Goal: Task Accomplishment & Management: Manage account settings

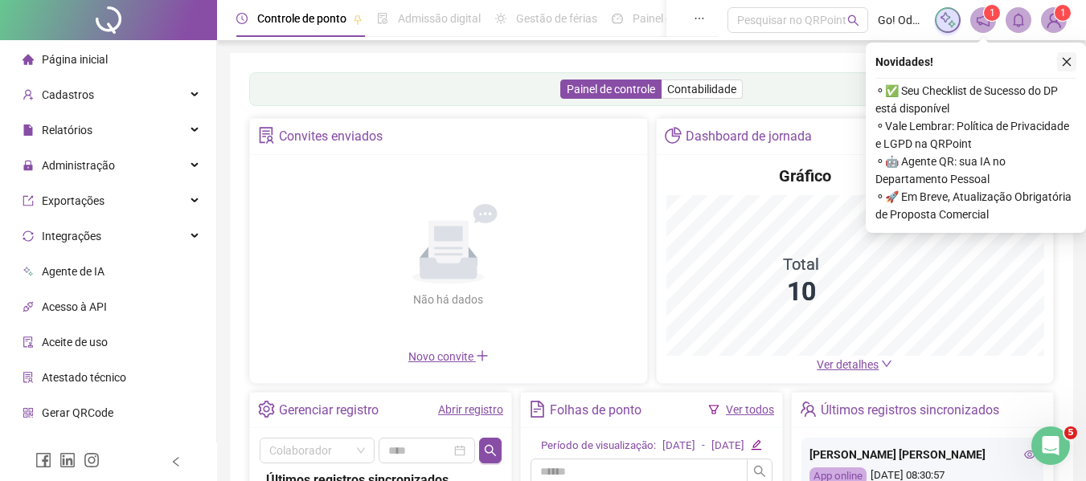
click at [1065, 65] on icon "close" at bounding box center [1066, 61] width 11 height 11
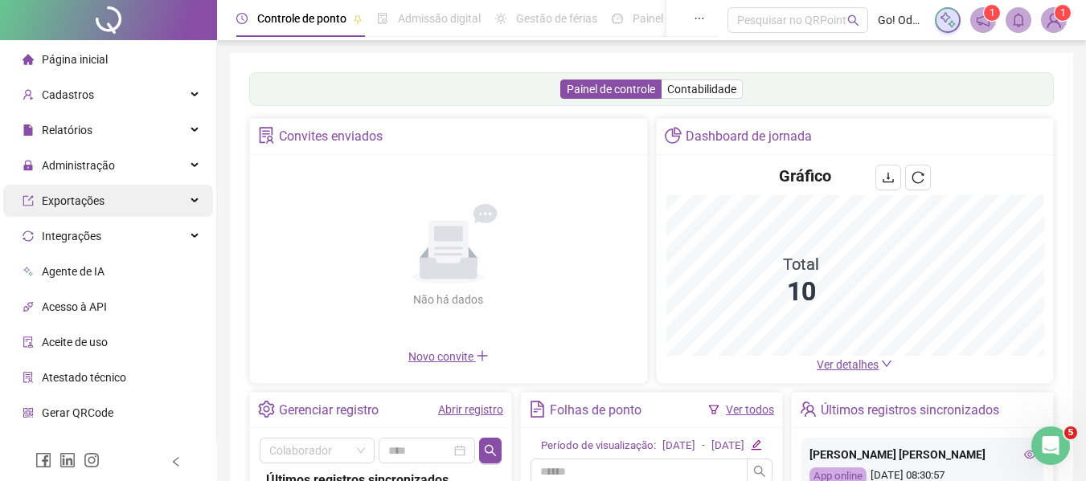
click at [104, 168] on span "Administração" at bounding box center [78, 165] width 73 height 13
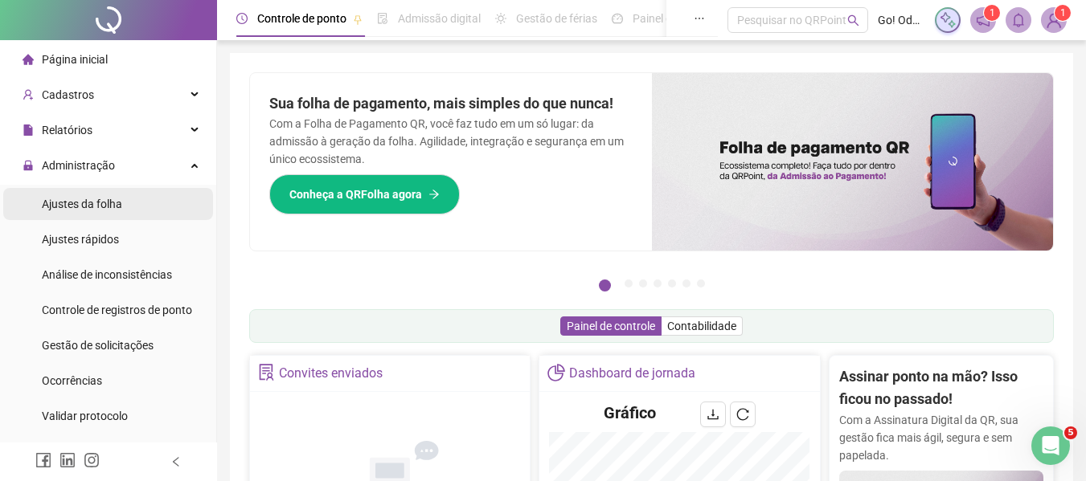
click at [90, 211] on div "Ajustes da folha" at bounding box center [82, 204] width 80 height 32
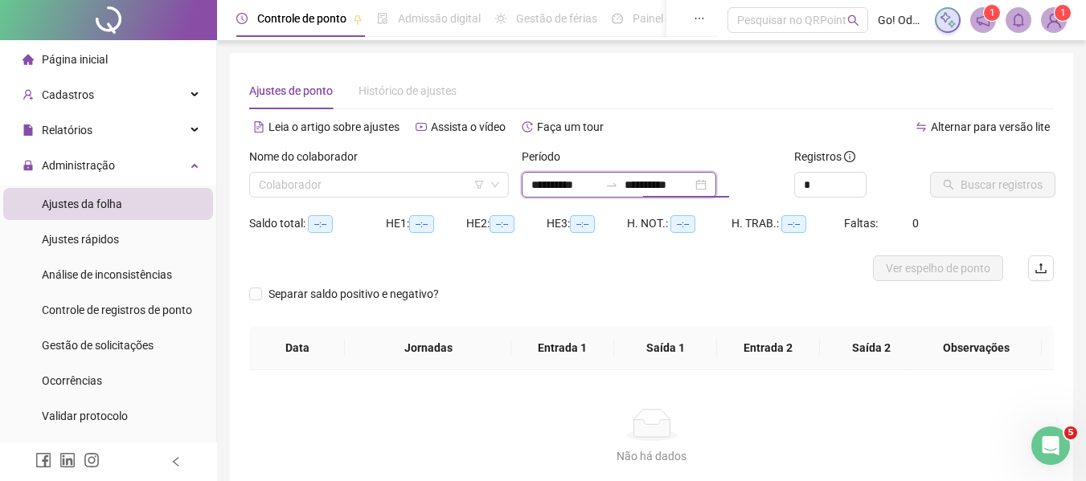
click at [656, 190] on input "**********" at bounding box center [657, 185] width 67 height 18
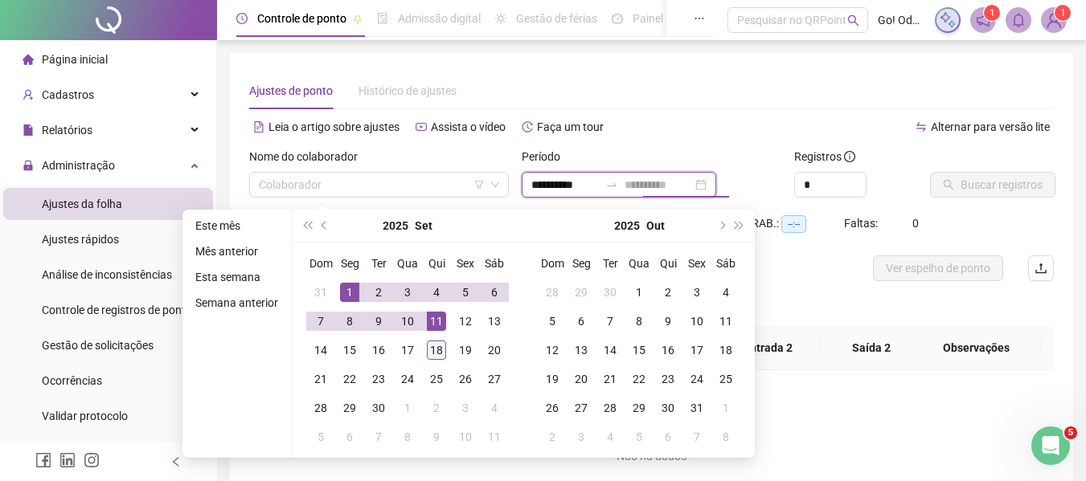
type input "**********"
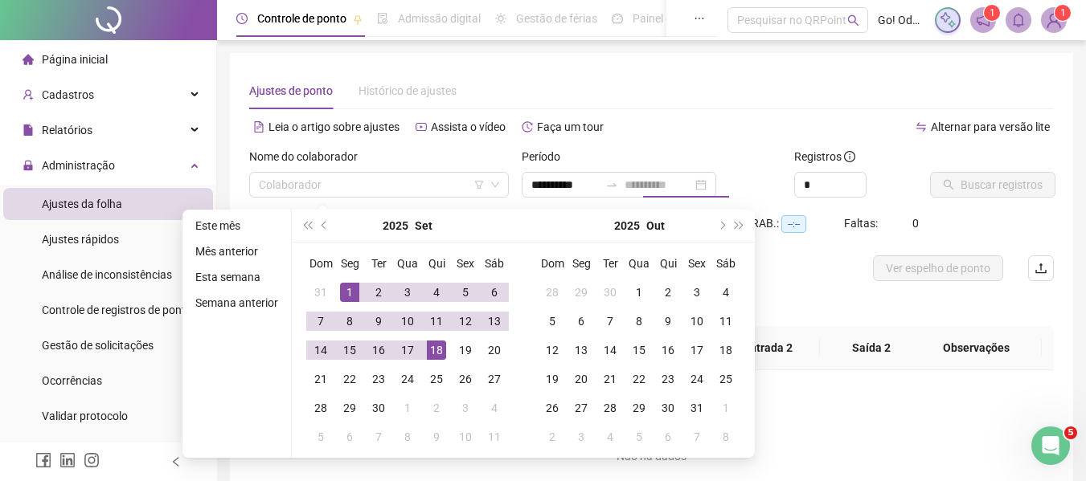
click at [427, 345] on div "18" at bounding box center [436, 350] width 19 height 19
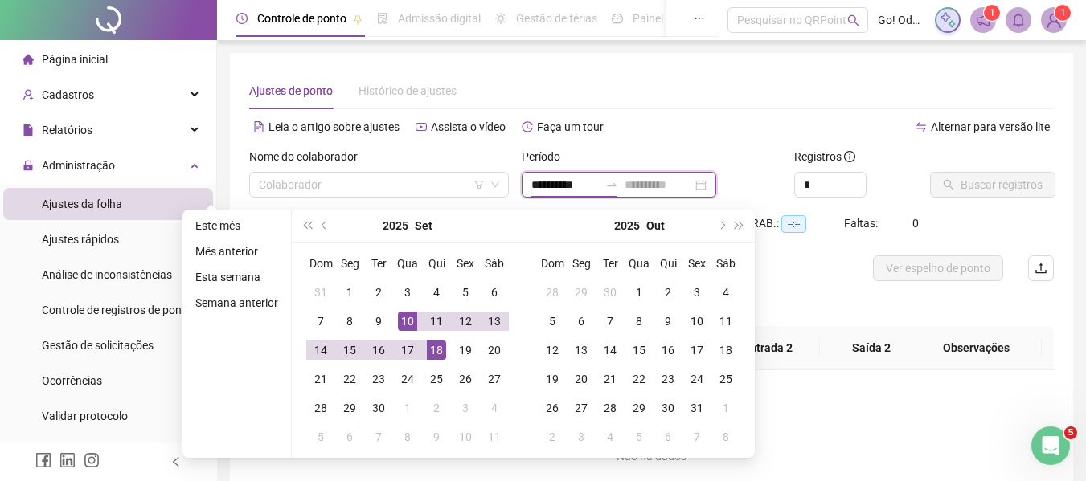
type input "**********"
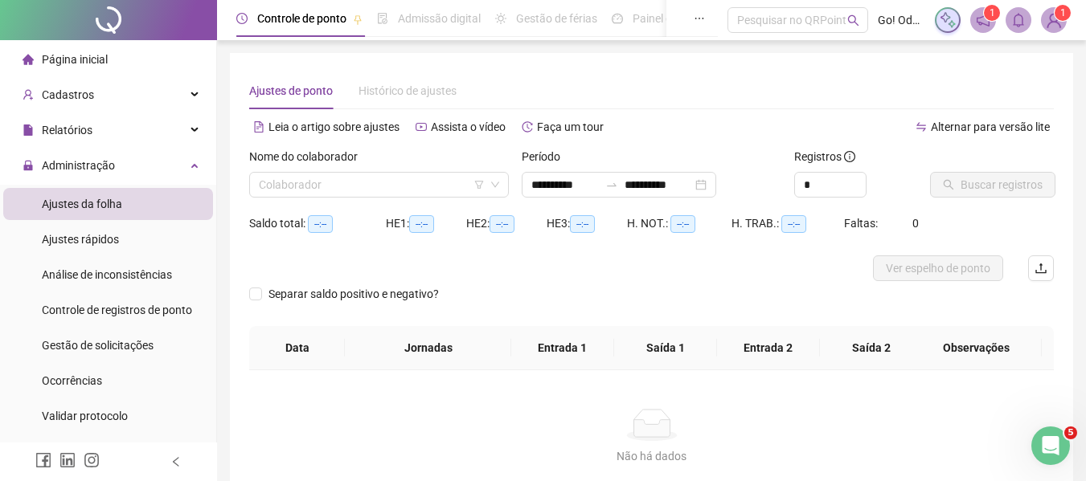
click at [910, 195] on div "*" at bounding box center [856, 185] width 124 height 26
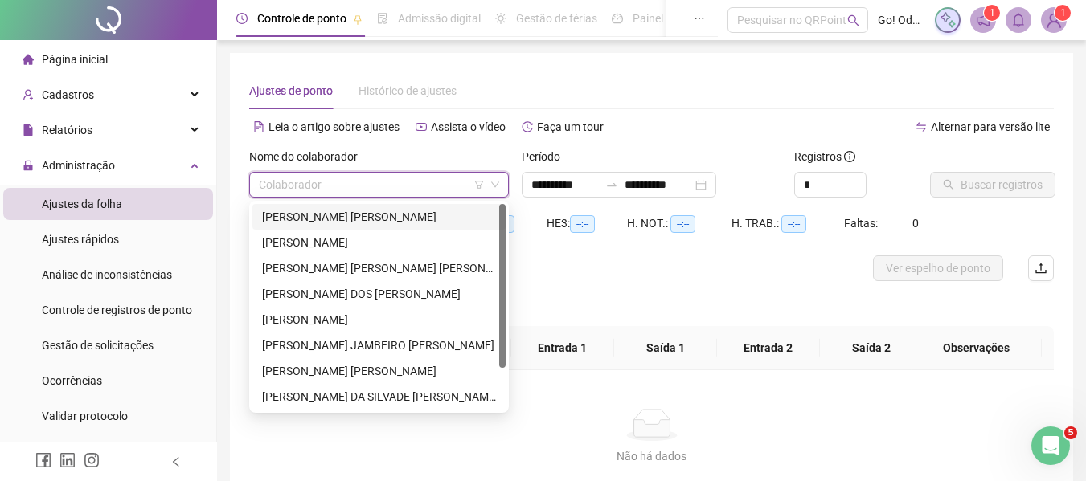
click at [454, 190] on input "search" at bounding box center [372, 185] width 226 height 24
click at [382, 319] on div "[PERSON_NAME]" at bounding box center [379, 320] width 234 height 18
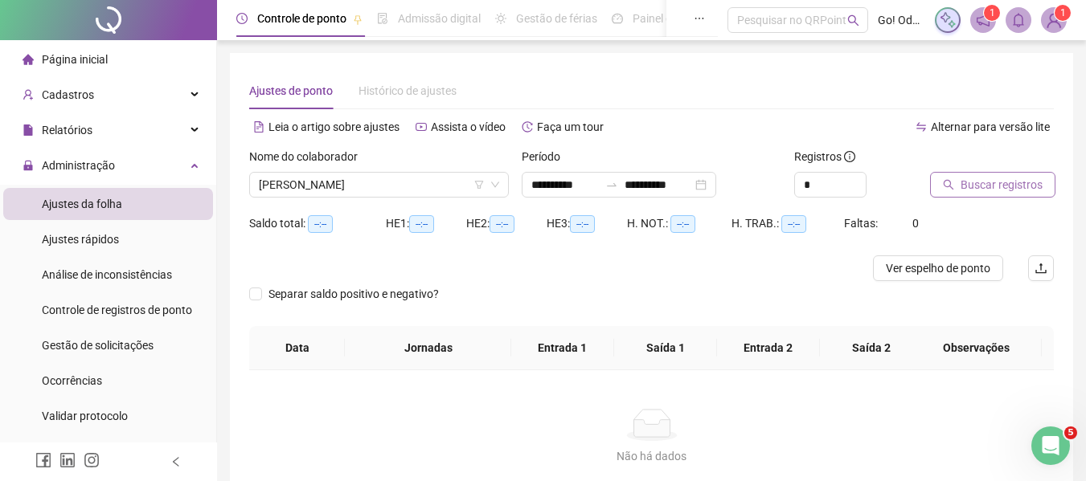
click at [984, 183] on span "Buscar registros" at bounding box center [1001, 185] width 82 height 18
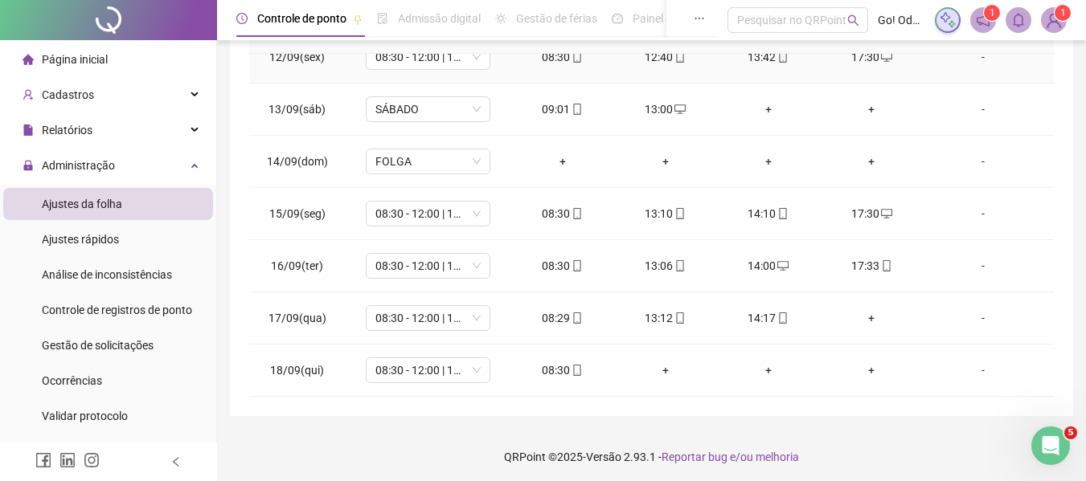
scroll to position [340, 0]
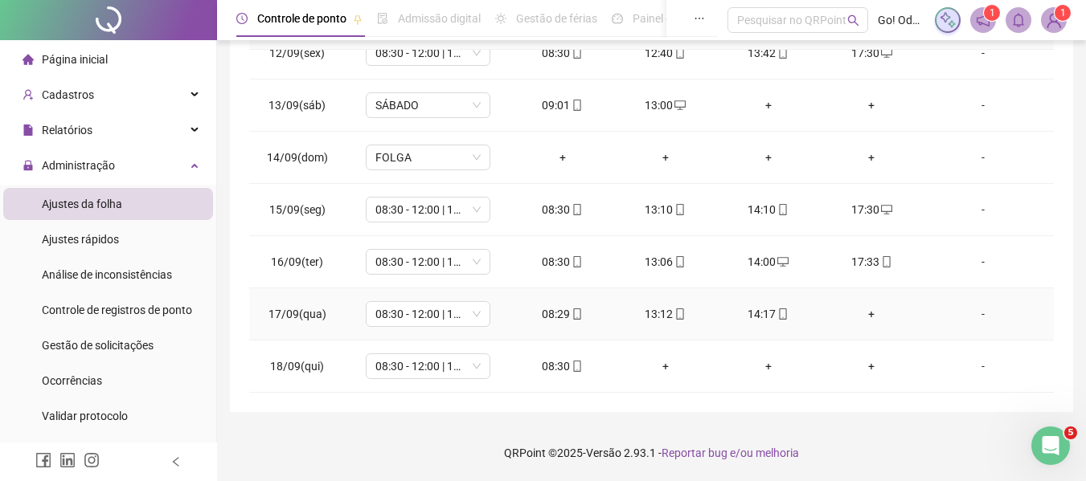
click at [865, 313] on div "+" at bounding box center [870, 314] width 77 height 18
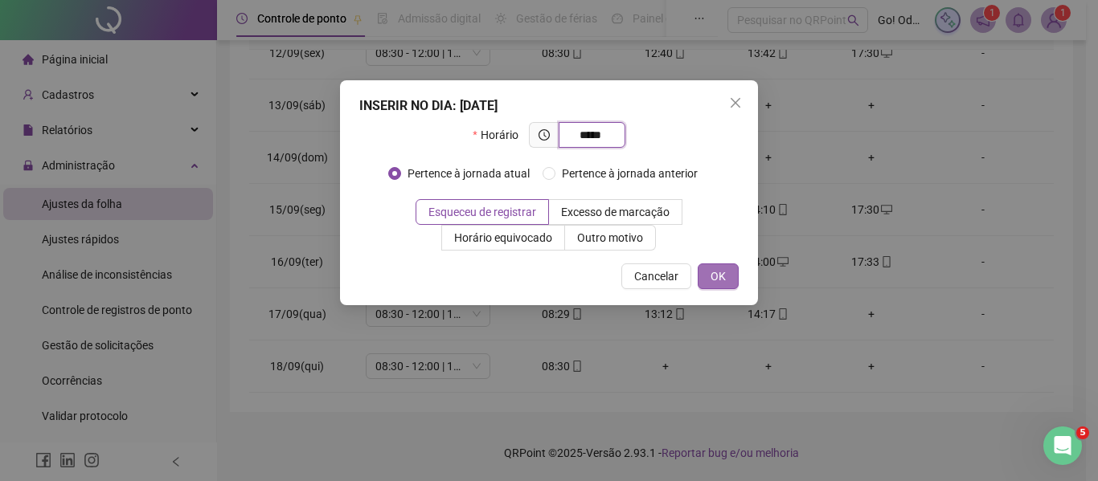
type input "*****"
click at [726, 284] on button "OK" at bounding box center [717, 277] width 41 height 26
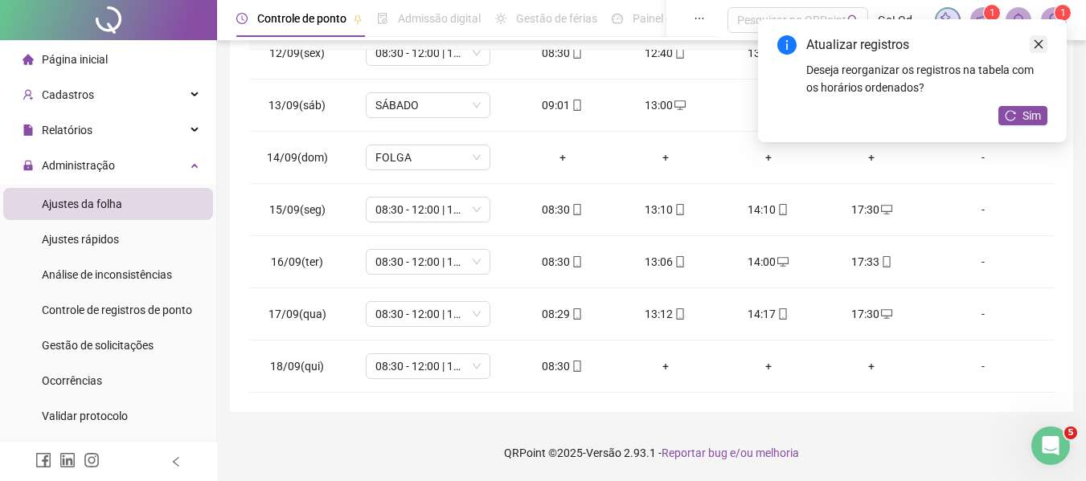
click at [1042, 46] on icon "close" at bounding box center [1038, 44] width 11 height 11
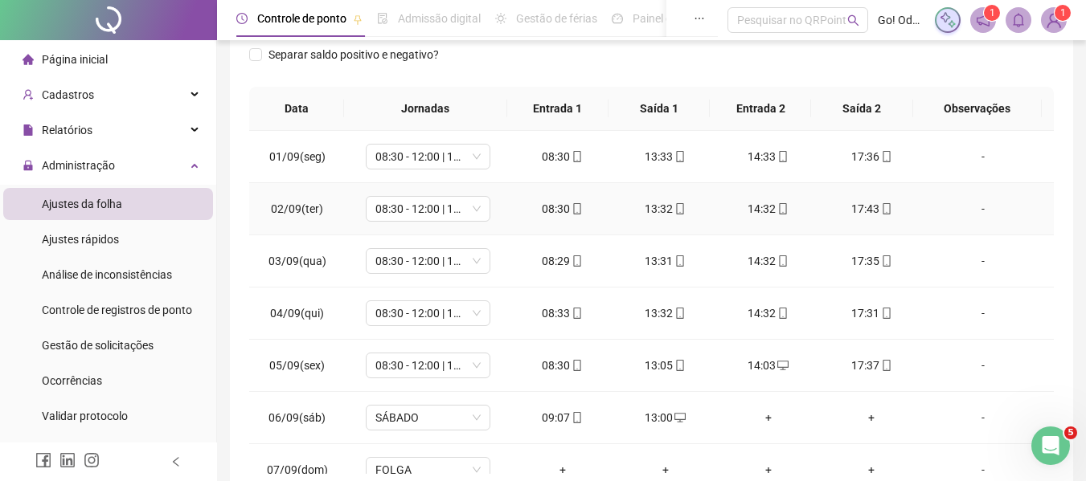
scroll to position [99, 0]
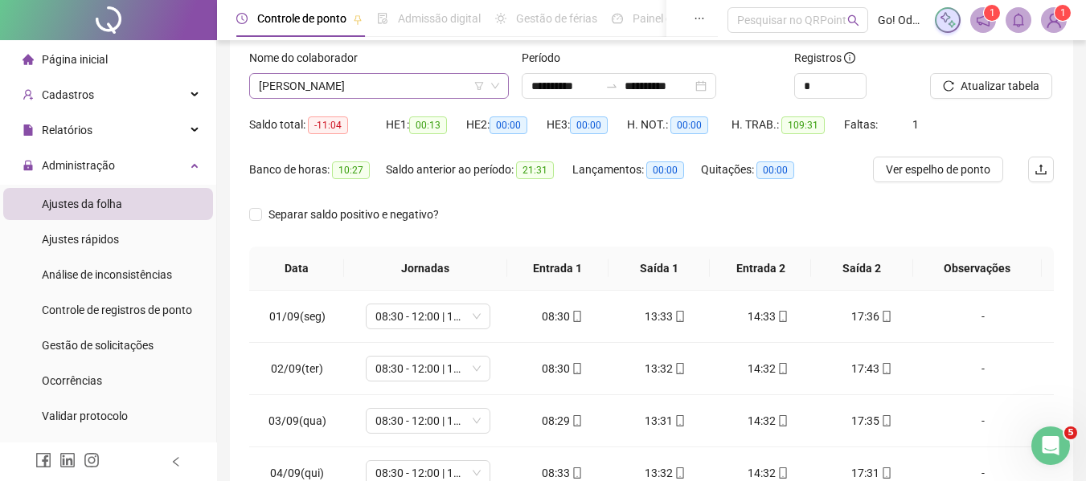
click at [426, 94] on span "[PERSON_NAME]" at bounding box center [379, 86] width 240 height 24
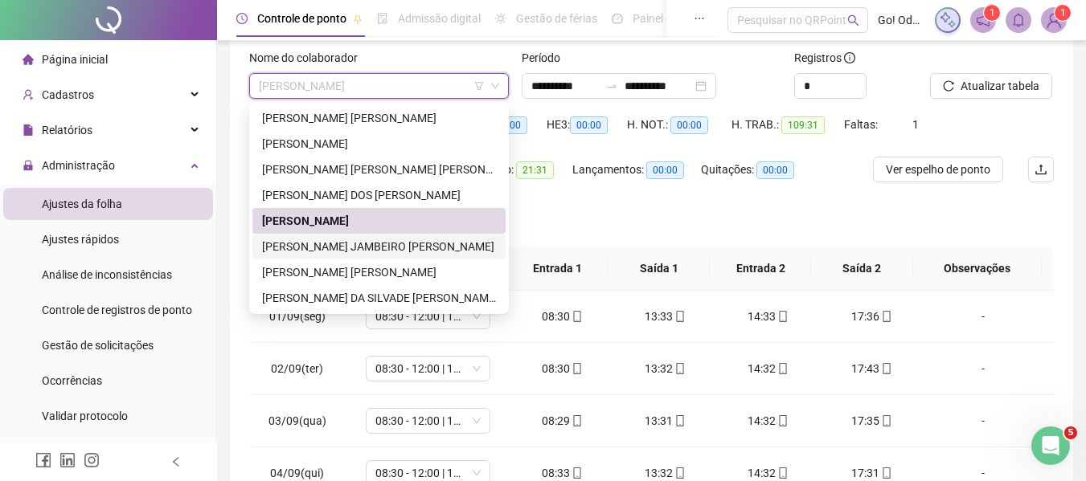
click at [367, 250] on div "[PERSON_NAME] JAMBEIRO [PERSON_NAME]" at bounding box center [379, 247] width 234 height 18
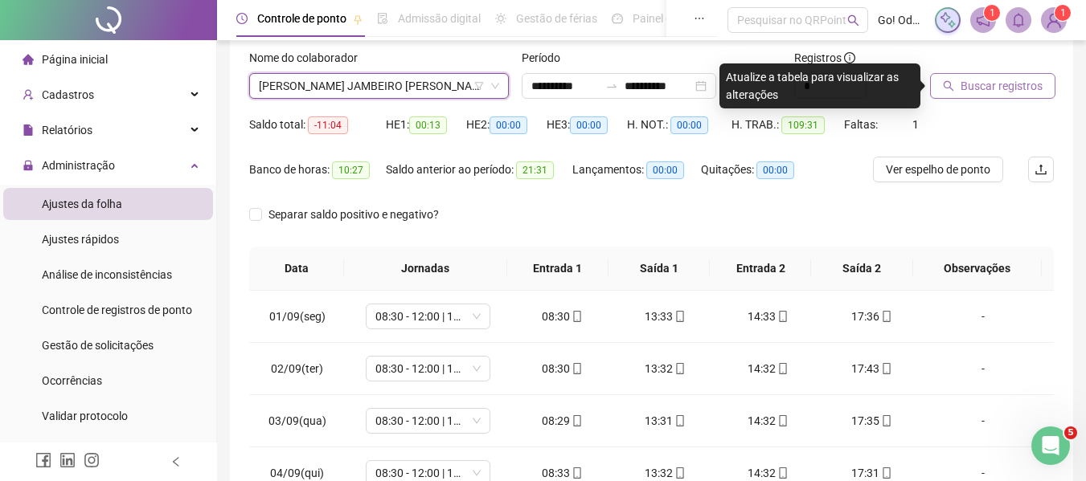
click at [976, 81] on span "Buscar registros" at bounding box center [1001, 86] width 82 height 18
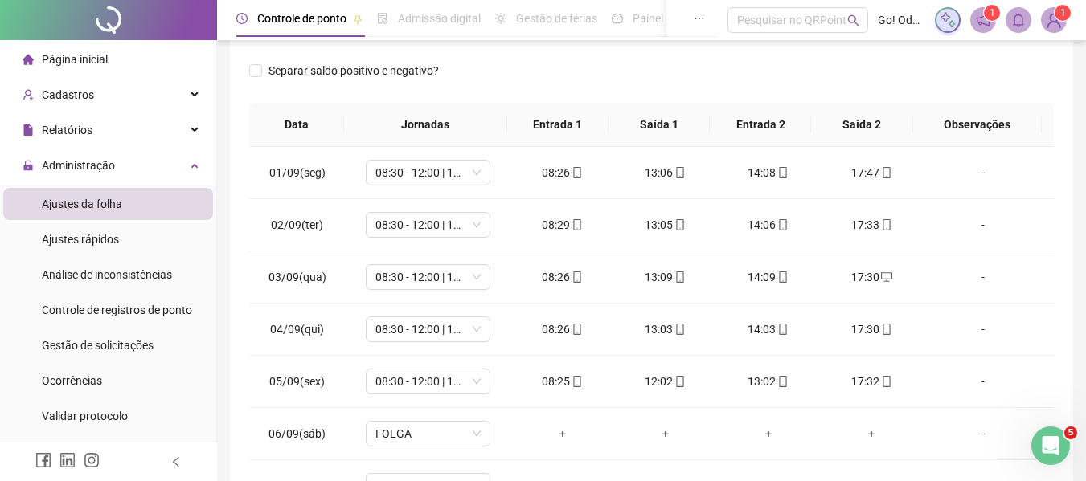
scroll to position [0, 0]
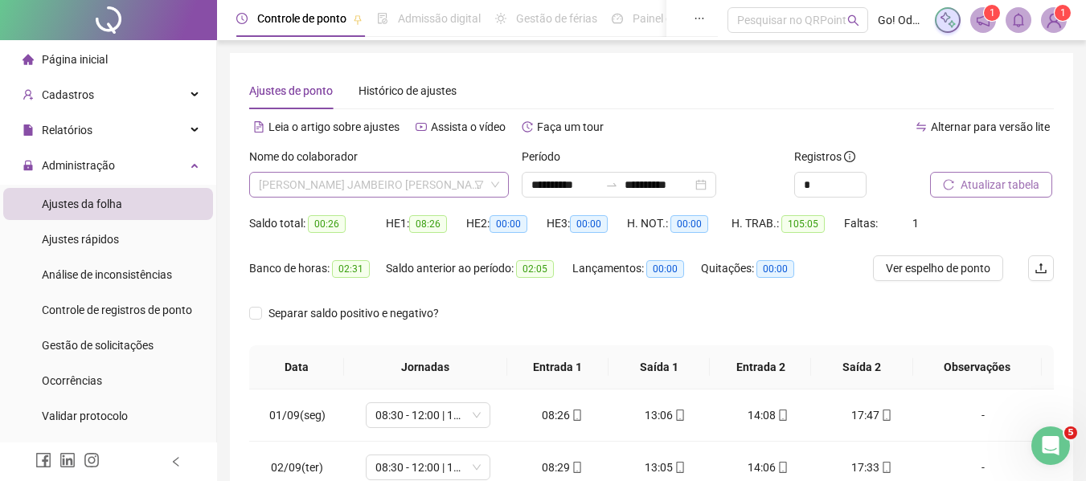
click at [419, 192] on span "[PERSON_NAME] JAMBEIRO [PERSON_NAME]" at bounding box center [379, 185] width 240 height 24
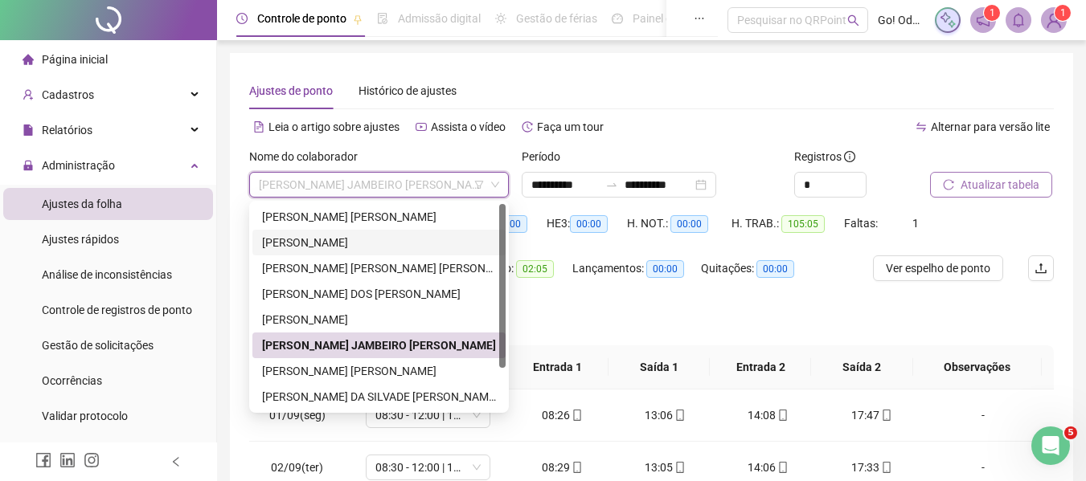
click at [388, 240] on div "[PERSON_NAME]" at bounding box center [379, 243] width 234 height 18
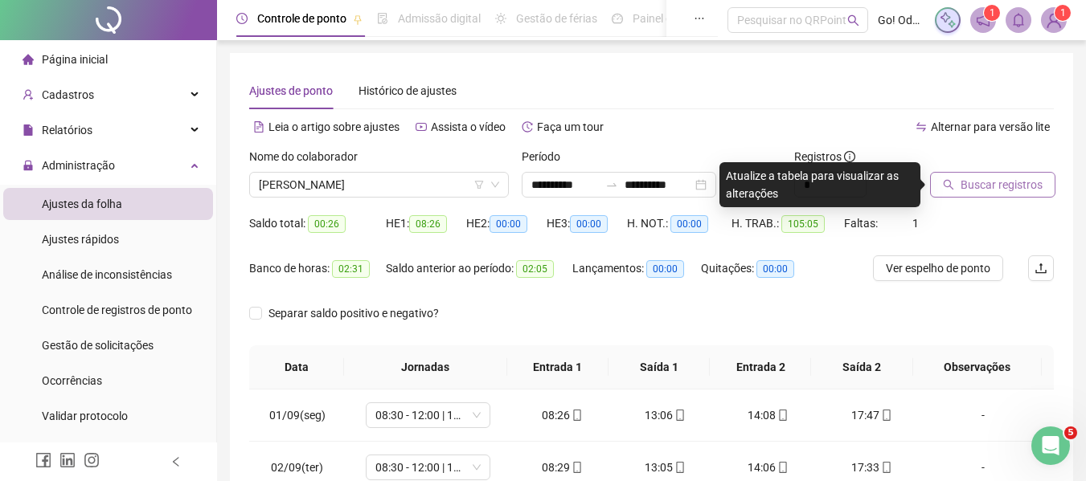
click at [997, 187] on span "Buscar registros" at bounding box center [1001, 185] width 82 height 18
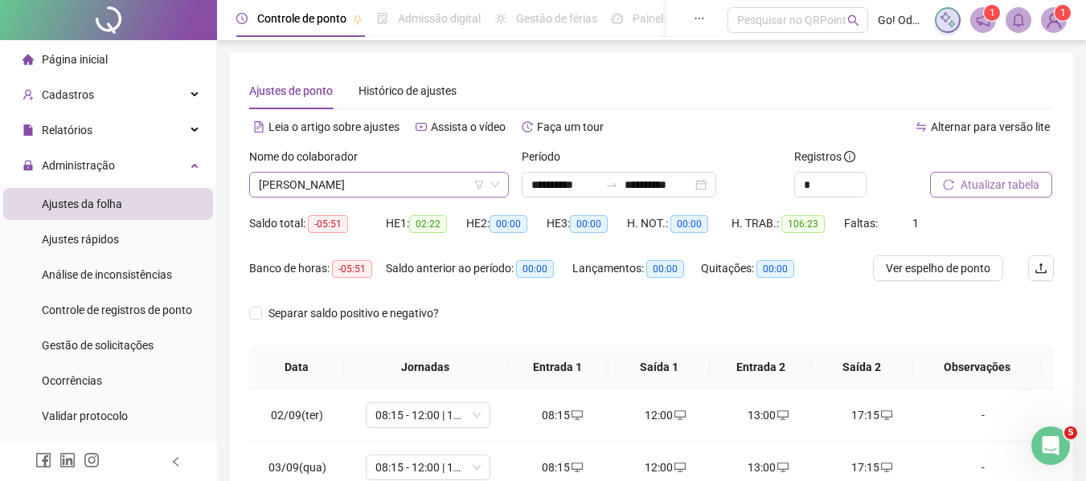
click at [354, 183] on span "[PERSON_NAME]" at bounding box center [379, 185] width 240 height 24
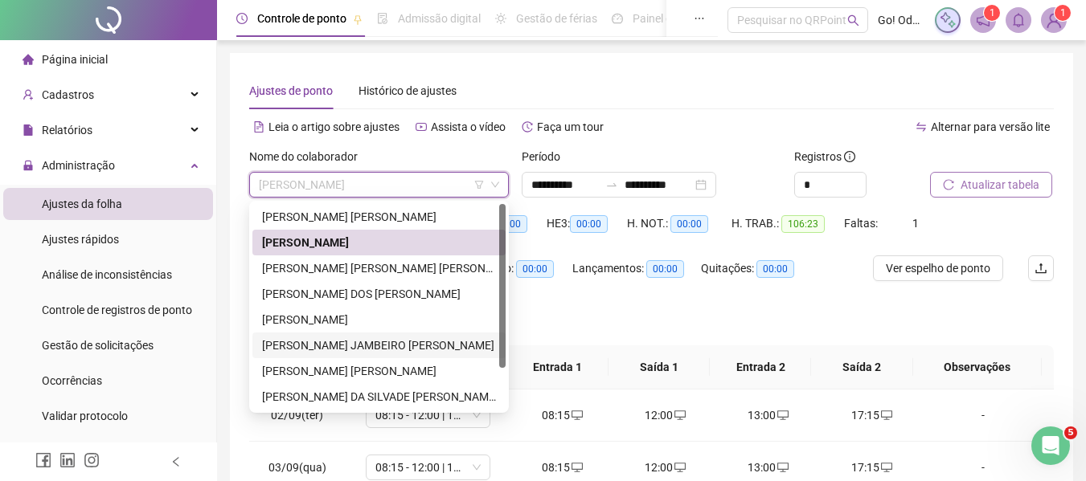
click at [311, 350] on div "[PERSON_NAME] JAMBEIRO [PERSON_NAME]" at bounding box center [379, 346] width 234 height 18
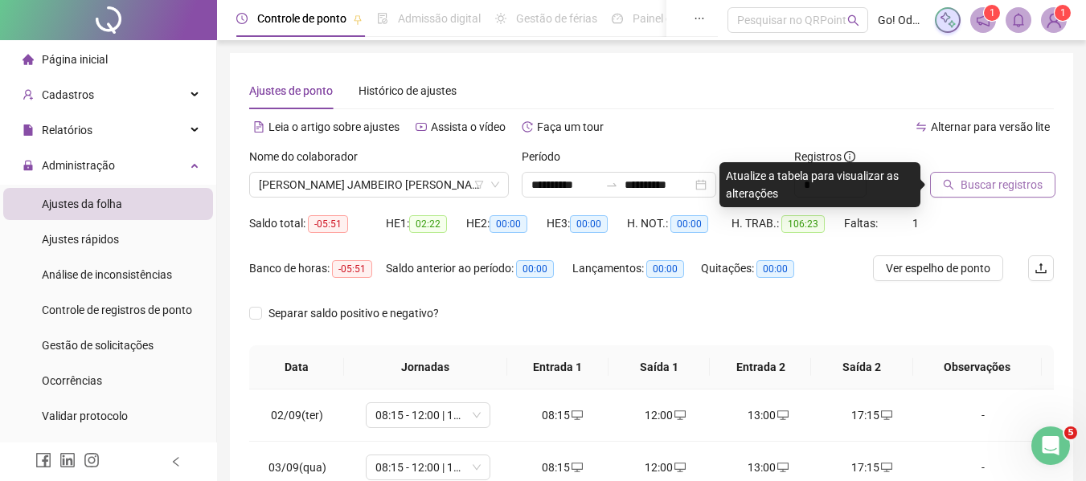
click at [1021, 190] on span "Buscar registros" at bounding box center [1001, 185] width 82 height 18
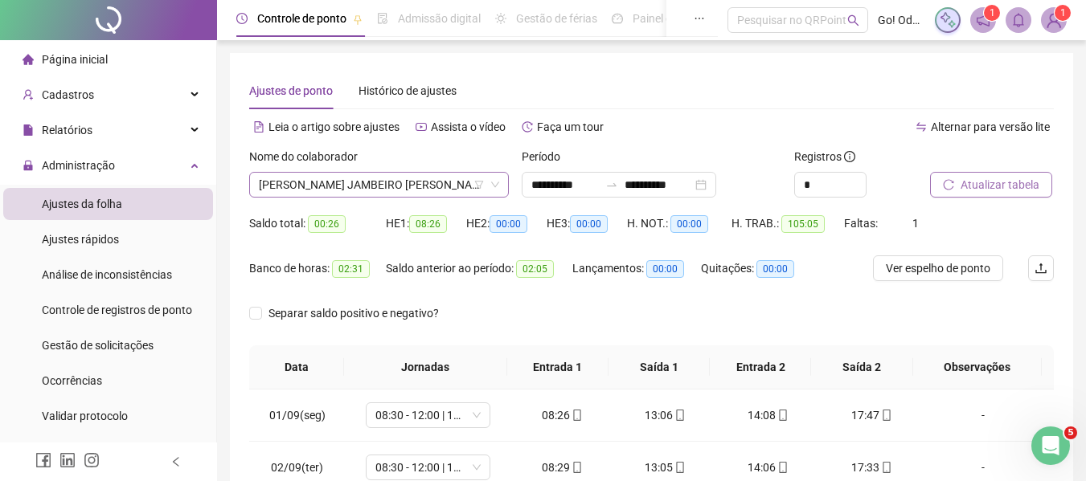
click at [444, 185] on span "[PERSON_NAME] JAMBEIRO [PERSON_NAME]" at bounding box center [379, 185] width 240 height 24
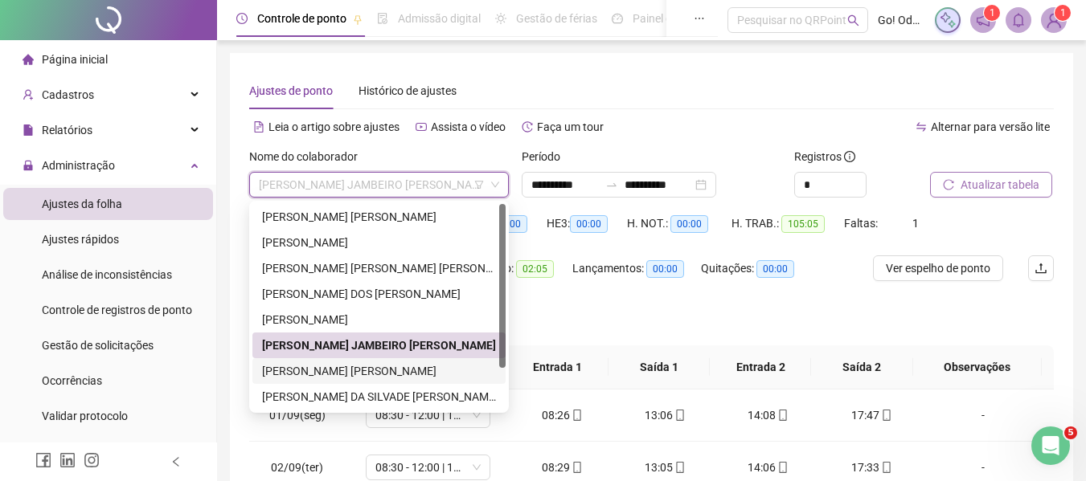
click at [361, 372] on div "[PERSON_NAME] [PERSON_NAME]" at bounding box center [379, 371] width 234 height 18
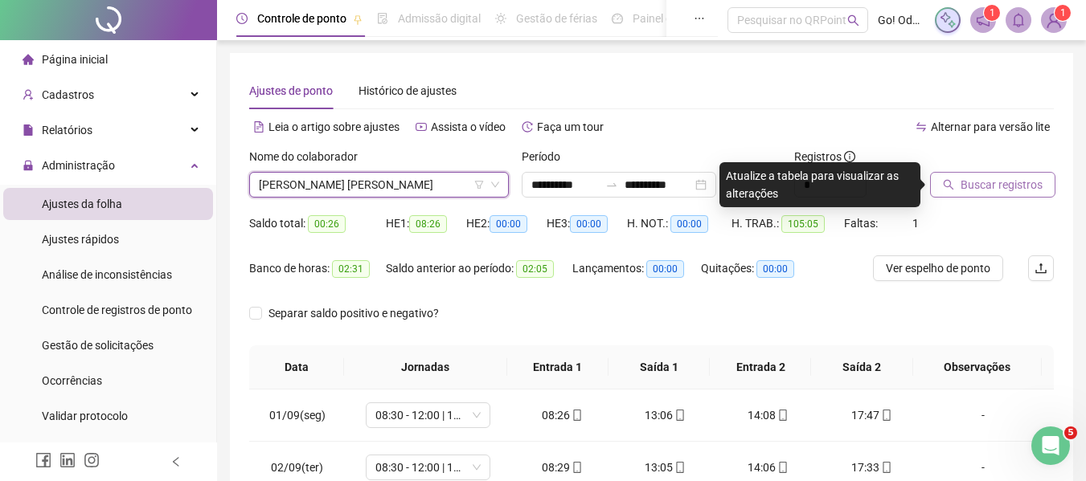
click at [455, 190] on span "[PERSON_NAME] [PERSON_NAME]" at bounding box center [379, 185] width 240 height 24
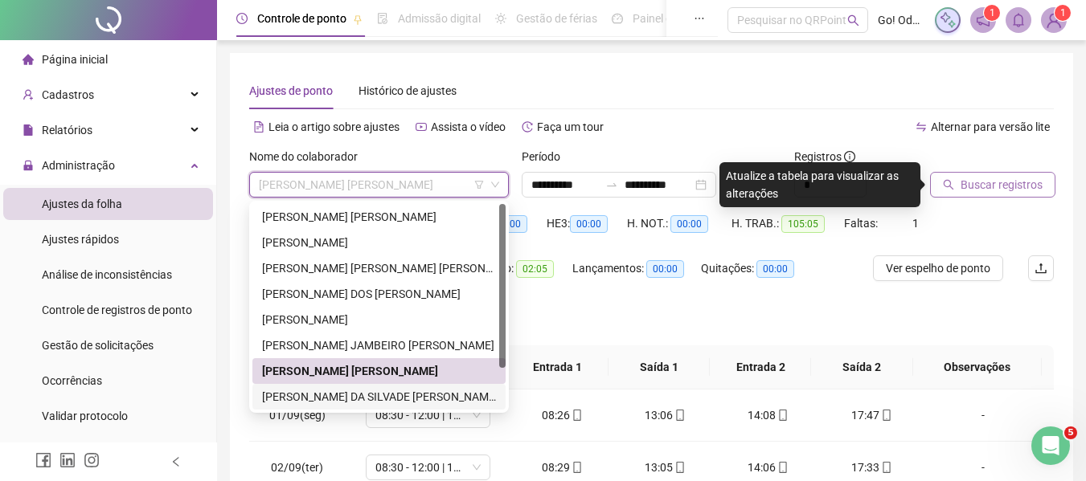
click at [384, 404] on div "[PERSON_NAME] DA SILVADE [PERSON_NAME]" at bounding box center [379, 397] width 234 height 18
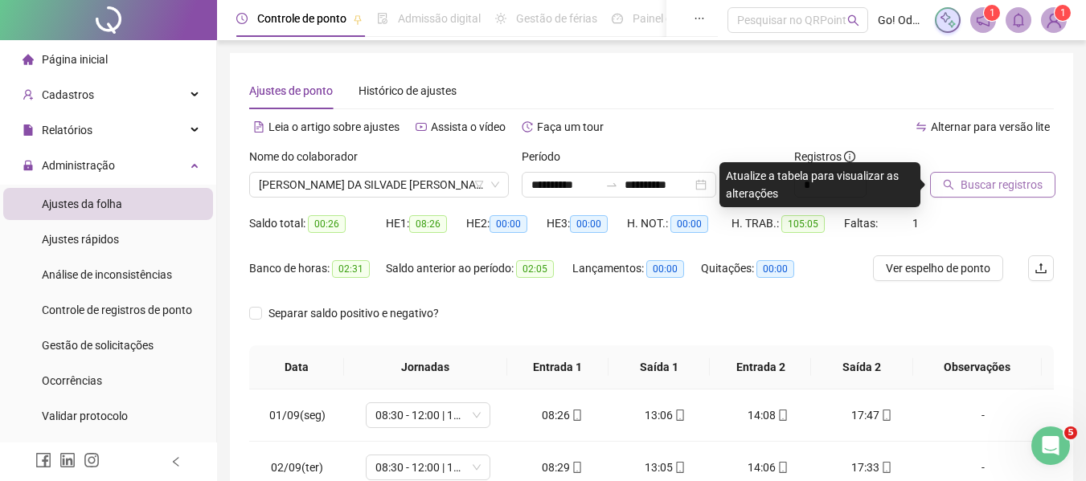
click at [987, 190] on span "Buscar registros" at bounding box center [1001, 185] width 82 height 18
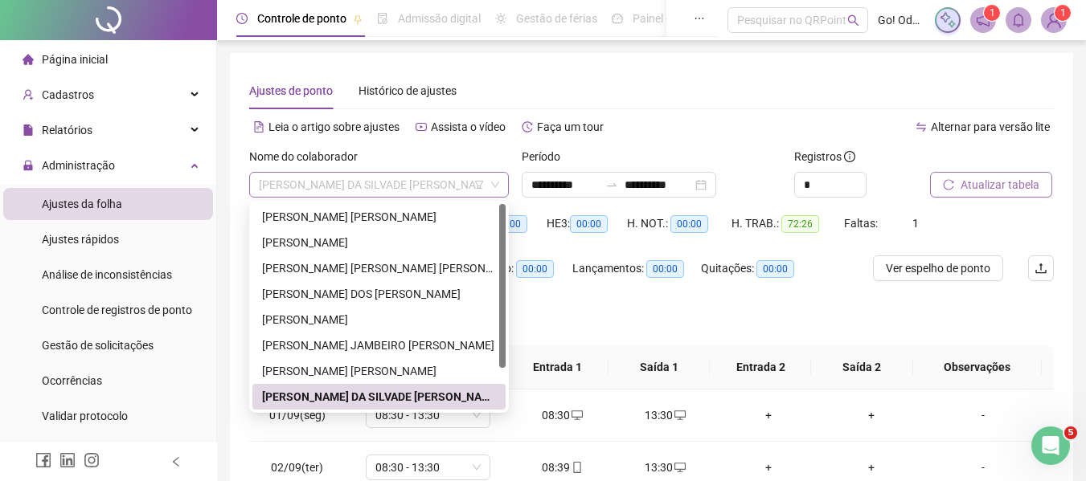
click at [436, 188] on span "[PERSON_NAME] DA SILVADE [PERSON_NAME]" at bounding box center [379, 185] width 240 height 24
click at [342, 219] on div "[PERSON_NAME] [PERSON_NAME]" at bounding box center [379, 217] width 234 height 18
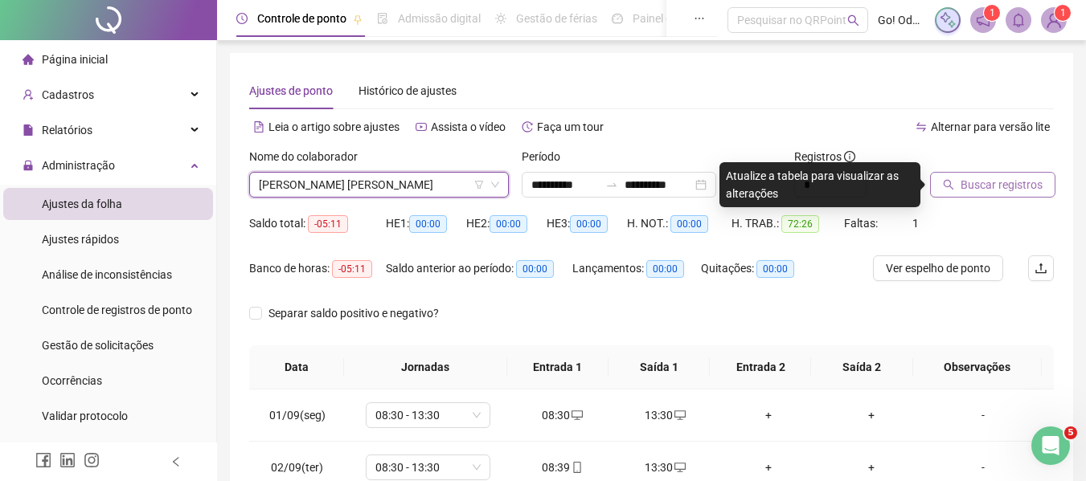
click at [1000, 186] on span "Buscar registros" at bounding box center [1001, 185] width 82 height 18
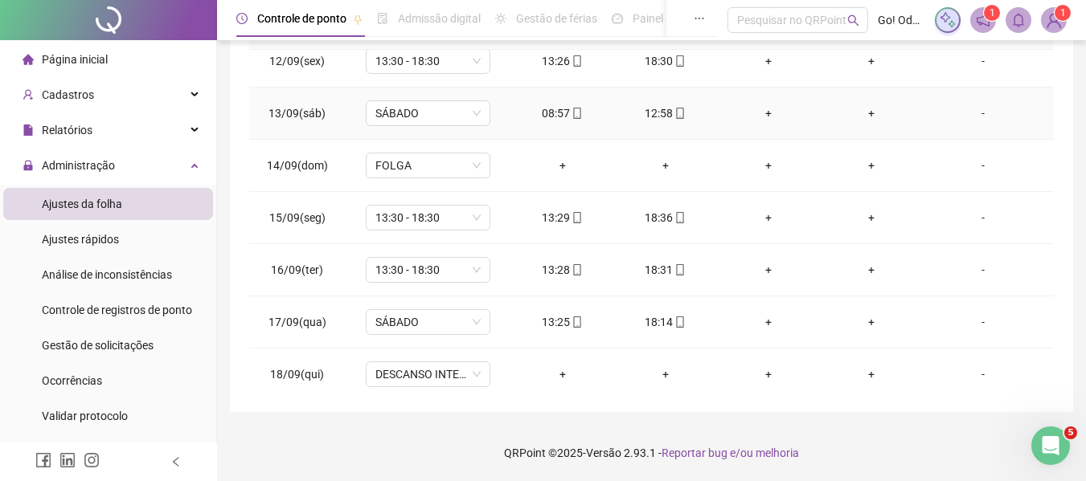
scroll to position [597, 0]
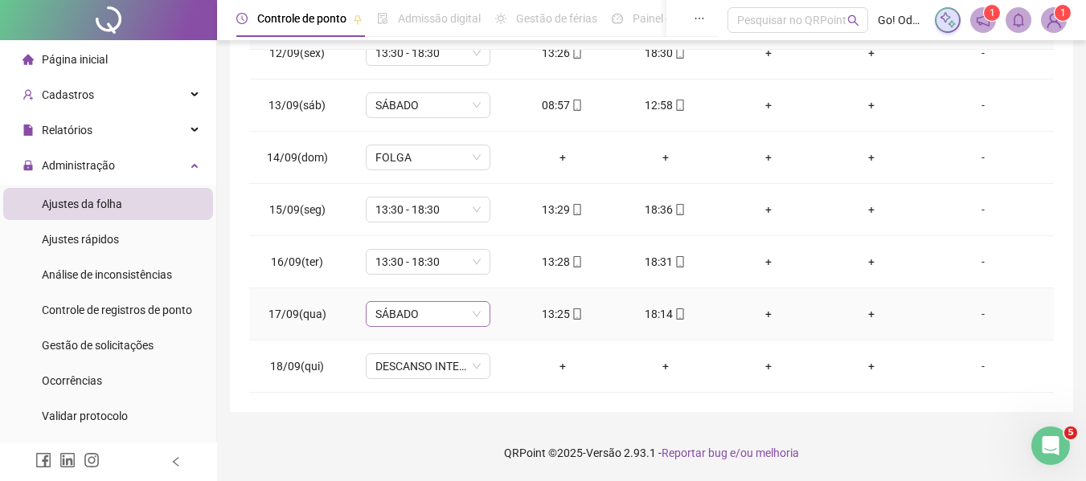
click at [452, 314] on span "SÁBADO" at bounding box center [427, 314] width 105 height 24
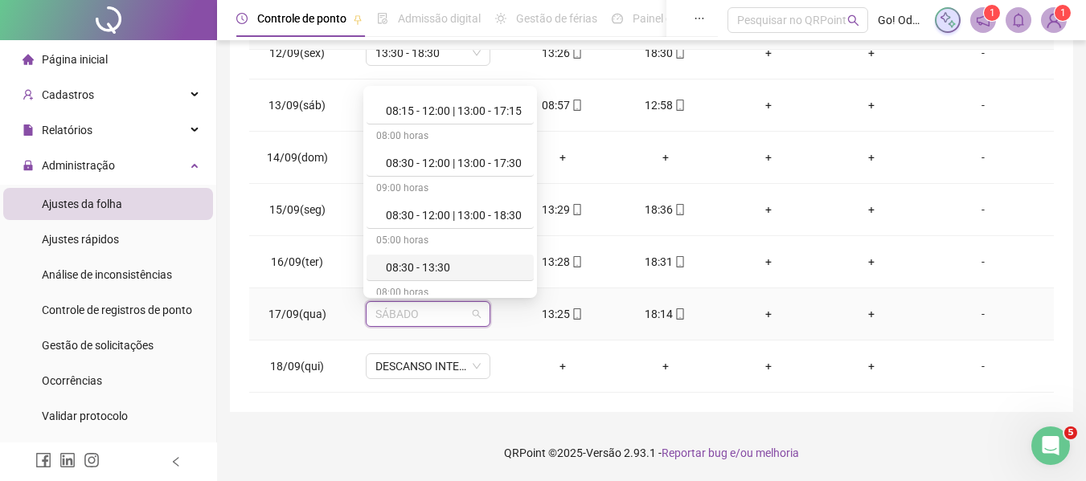
scroll to position [161, 0]
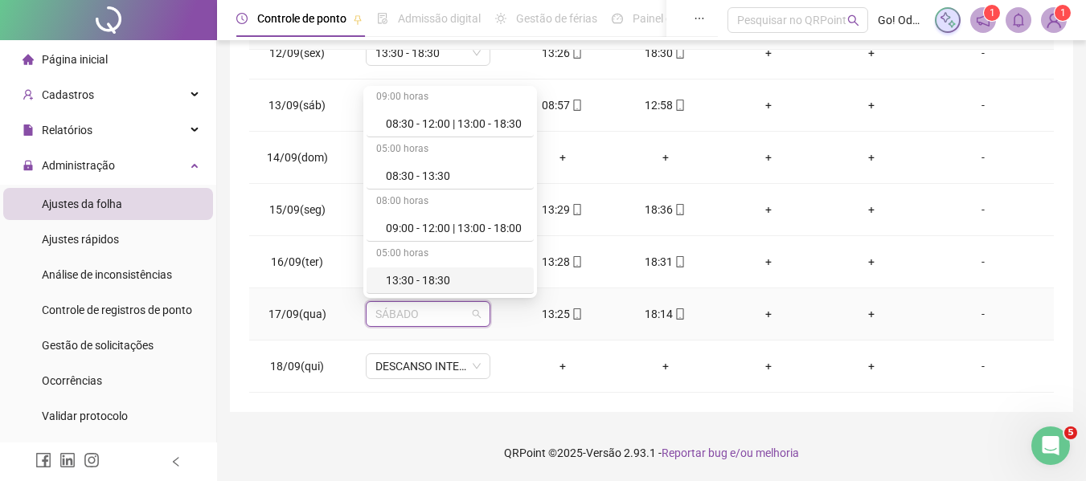
click at [437, 280] on div "13:30 - 18:30" at bounding box center [455, 281] width 138 height 18
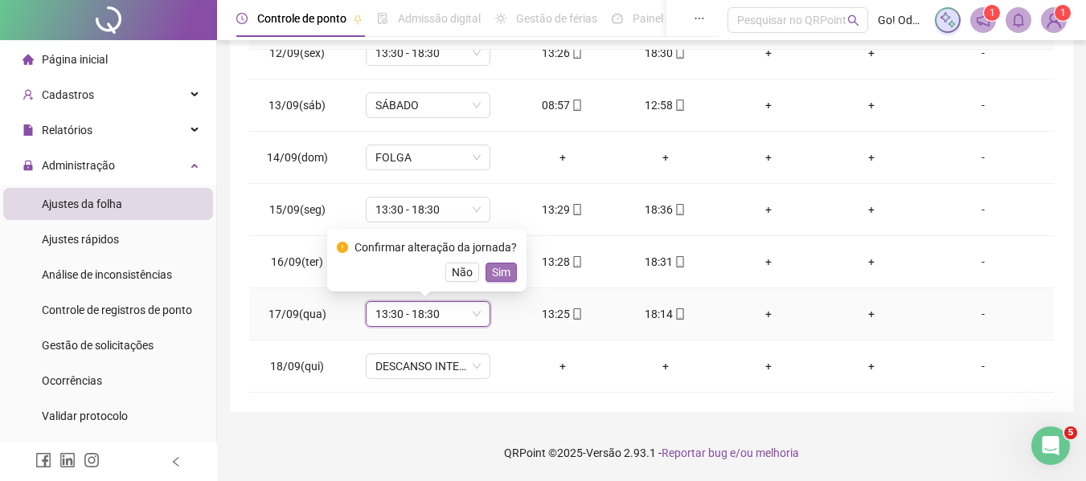
click at [492, 273] on span "Sim" at bounding box center [501, 273] width 18 height 18
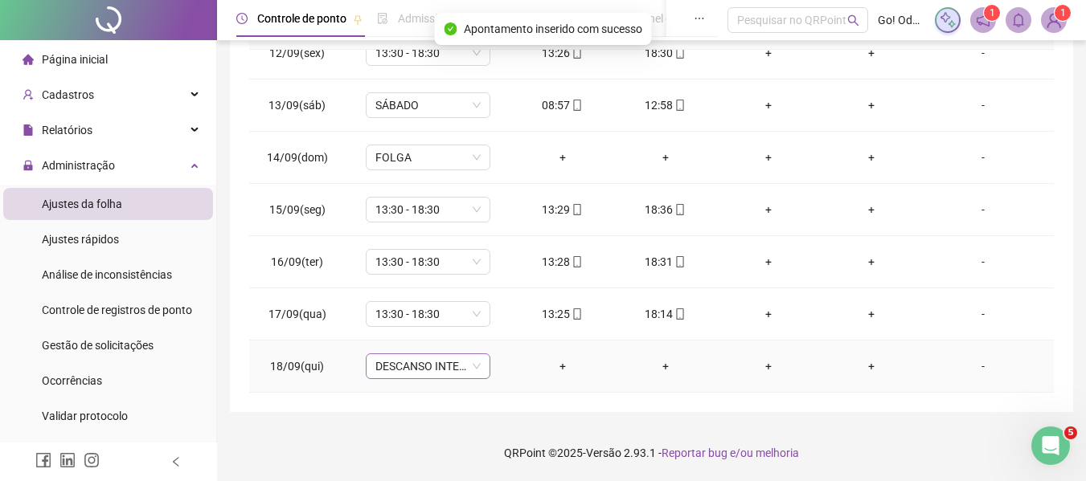
click at [460, 371] on span "DESCANSO INTER-JORNADA" at bounding box center [427, 366] width 105 height 24
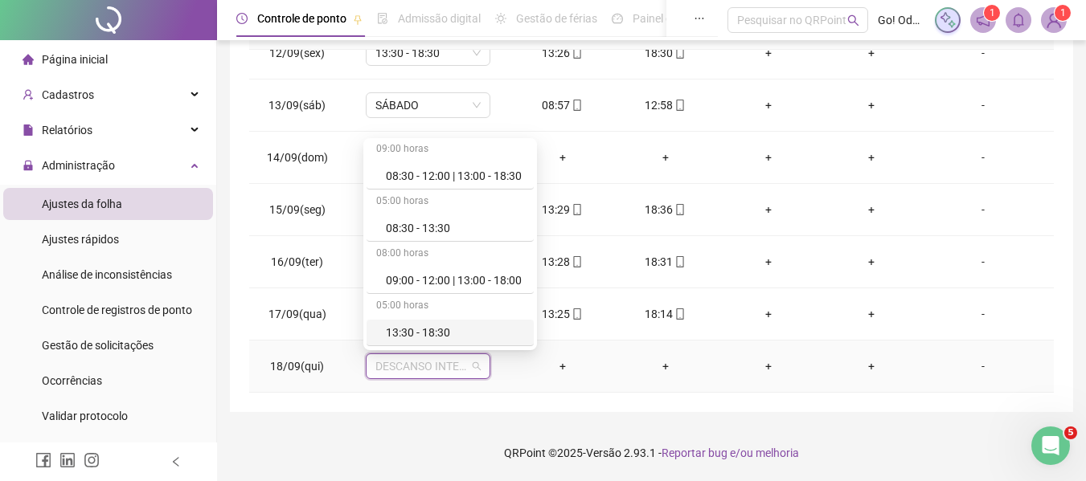
click at [444, 328] on div "13:30 - 18:30" at bounding box center [455, 333] width 138 height 18
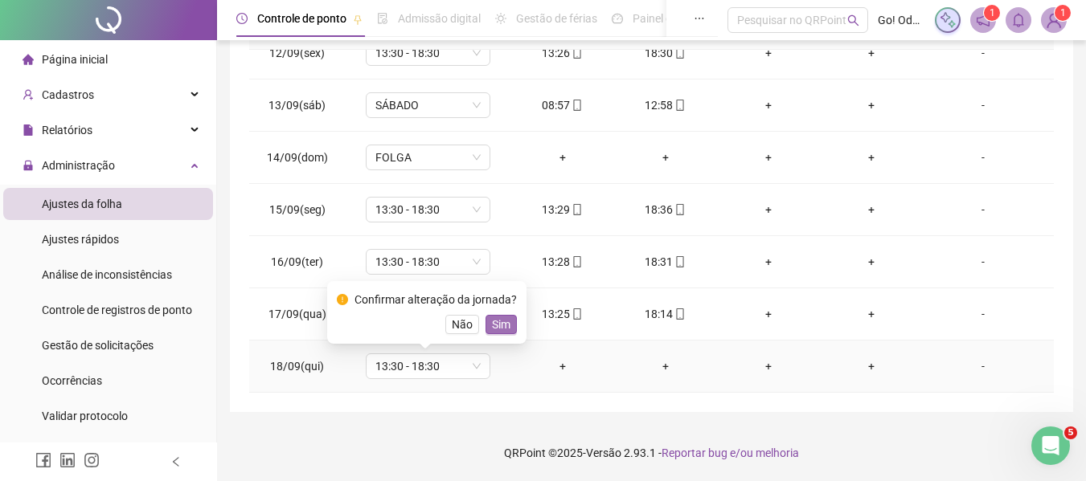
click at [497, 325] on span "Sim" at bounding box center [501, 325] width 18 height 18
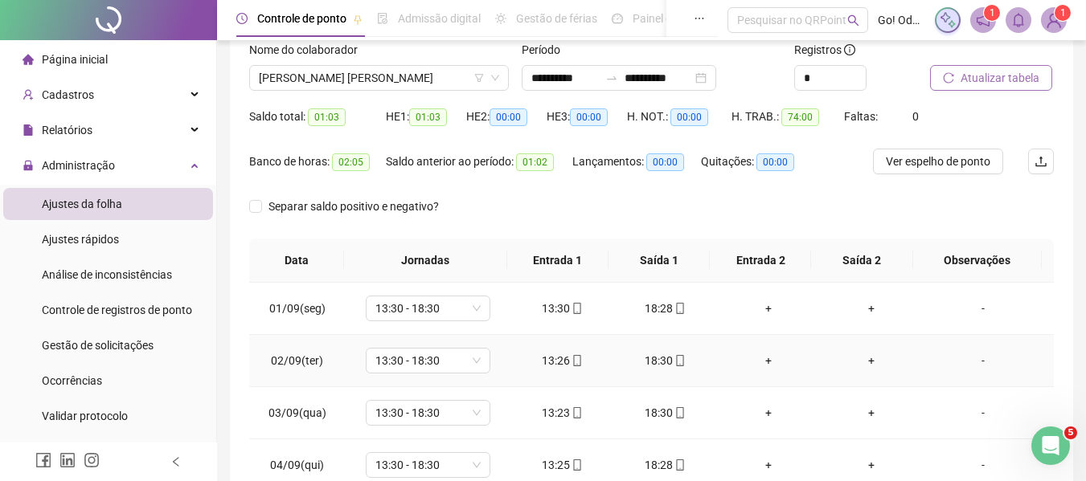
scroll to position [99, 0]
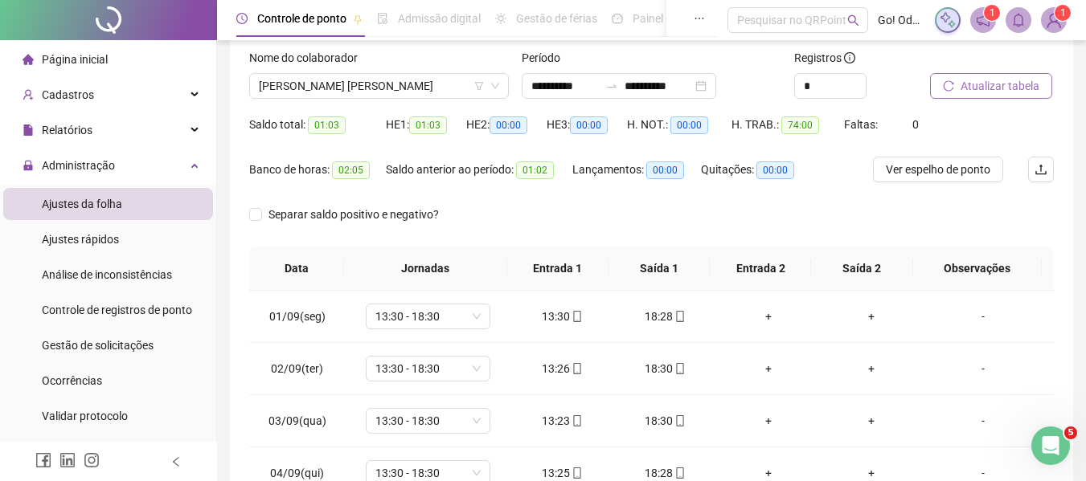
click at [1041, 81] on button "Atualizar tabela" at bounding box center [991, 86] width 122 height 26
click at [358, 80] on span "[PERSON_NAME] [PERSON_NAME]" at bounding box center [379, 86] width 240 height 24
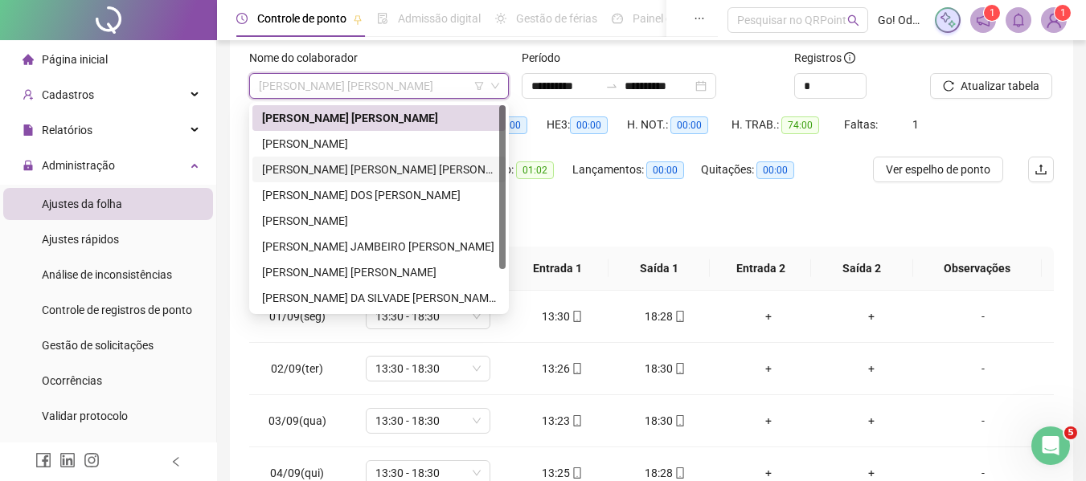
click at [344, 168] on div "[PERSON_NAME] [PERSON_NAME] [PERSON_NAME]" at bounding box center [379, 170] width 234 height 18
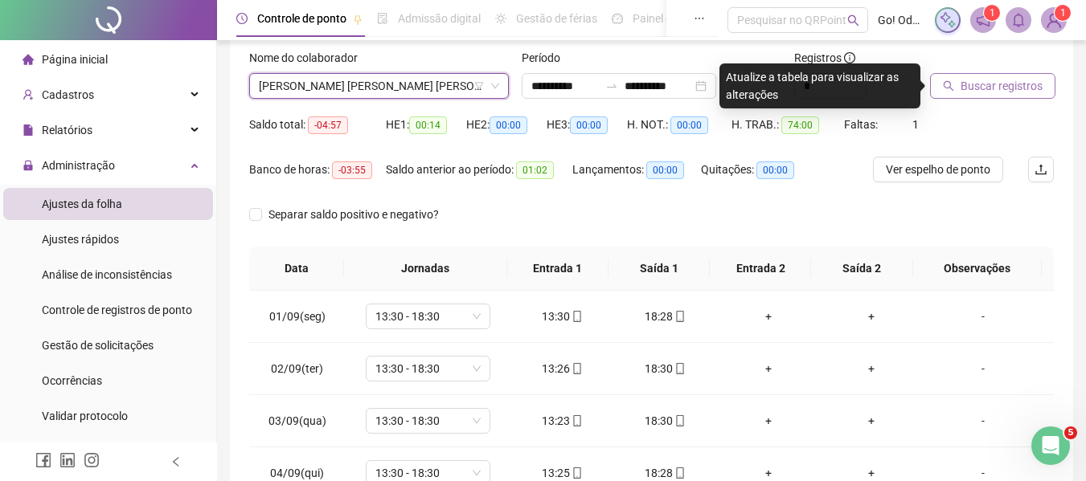
click at [988, 86] on span "Buscar registros" at bounding box center [1001, 86] width 82 height 18
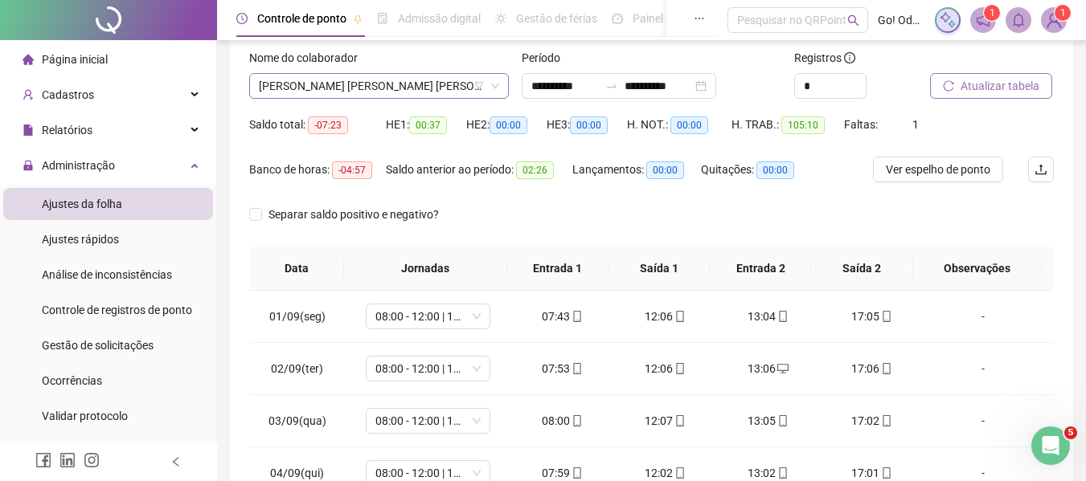
click at [406, 92] on span "[PERSON_NAME] [PERSON_NAME] [PERSON_NAME]" at bounding box center [379, 86] width 240 height 24
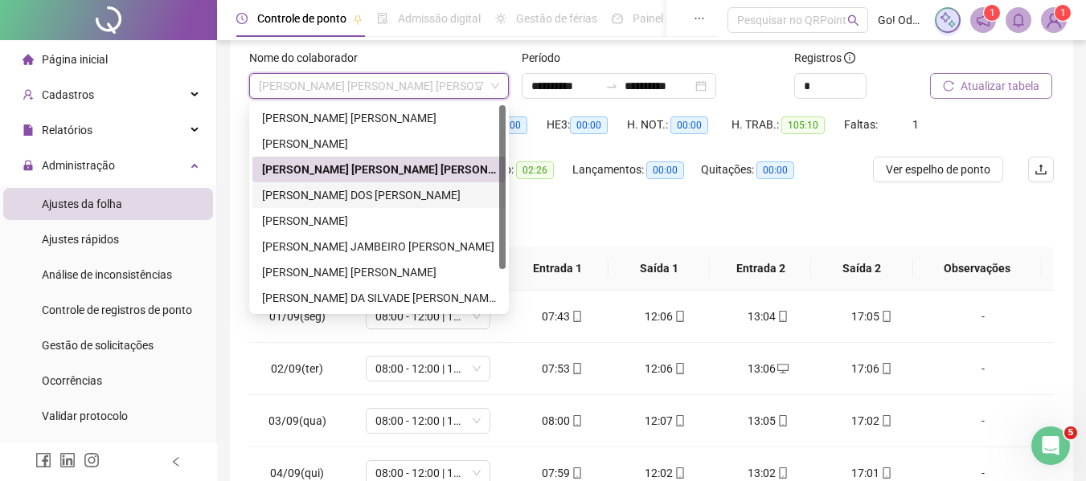
click at [385, 194] on div "[PERSON_NAME] DOS [PERSON_NAME]" at bounding box center [379, 195] width 234 height 18
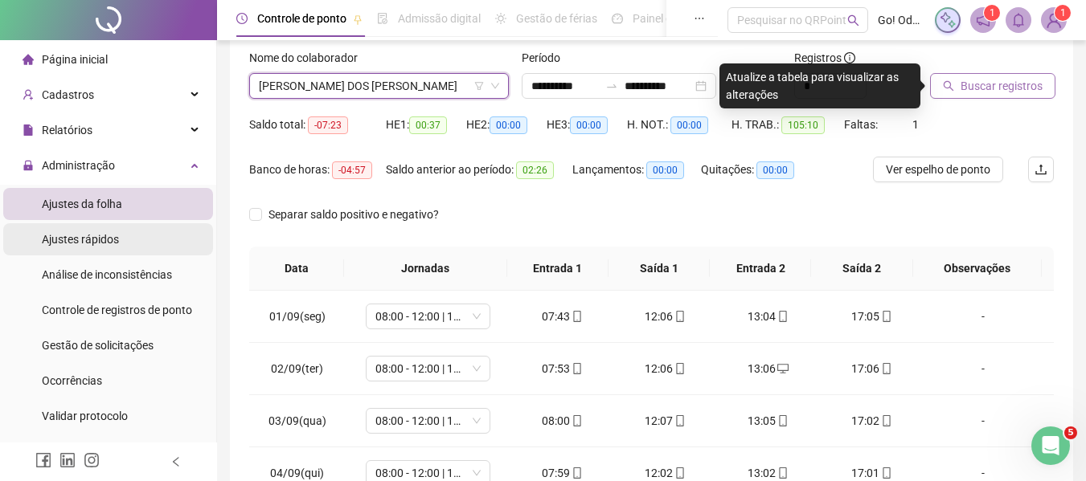
click at [94, 238] on span "Ajustes rápidos" at bounding box center [80, 239] width 77 height 13
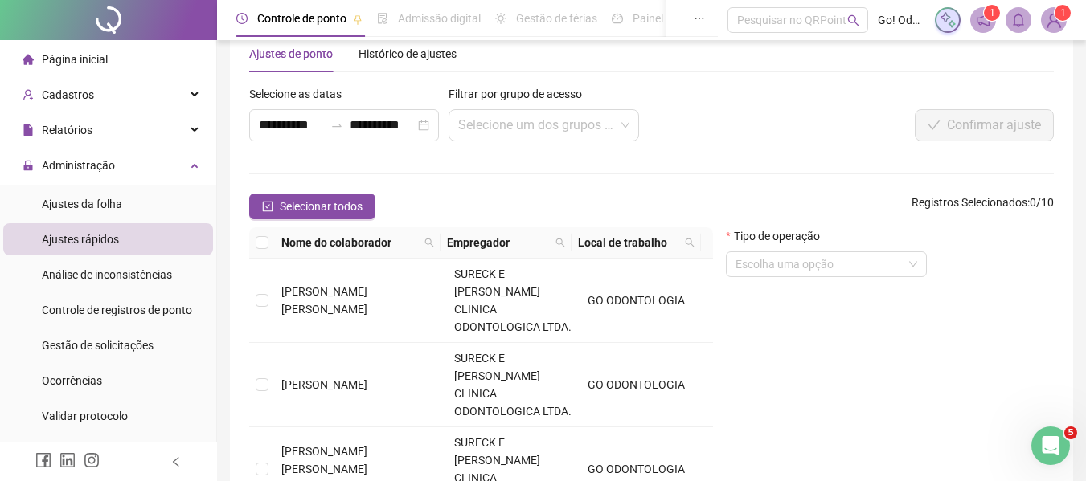
scroll to position [99, 0]
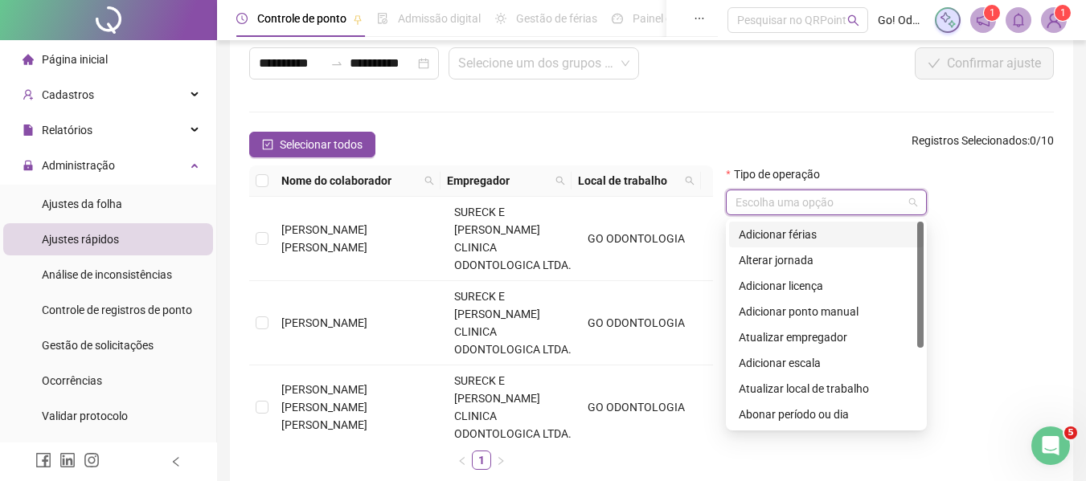
click at [805, 204] on input "search" at bounding box center [818, 202] width 167 height 24
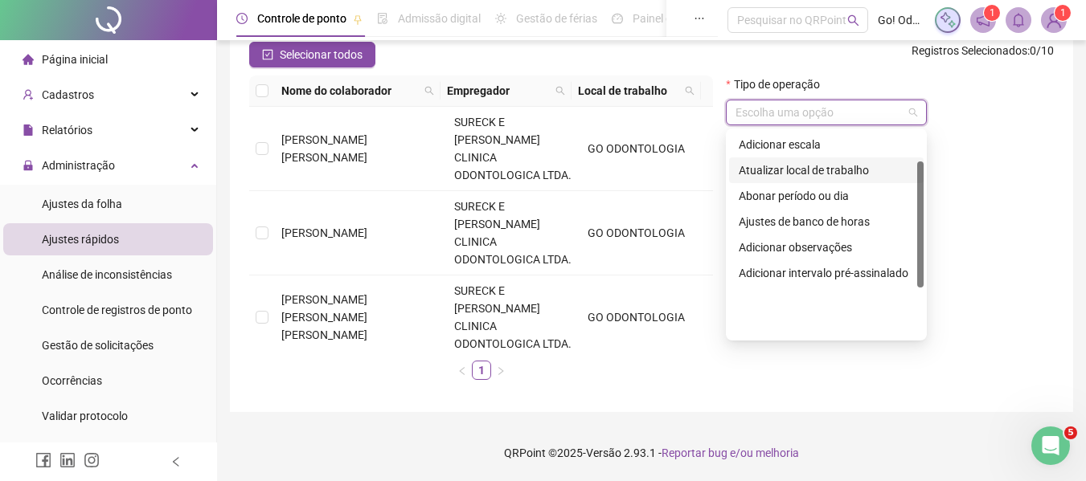
scroll to position [0, 0]
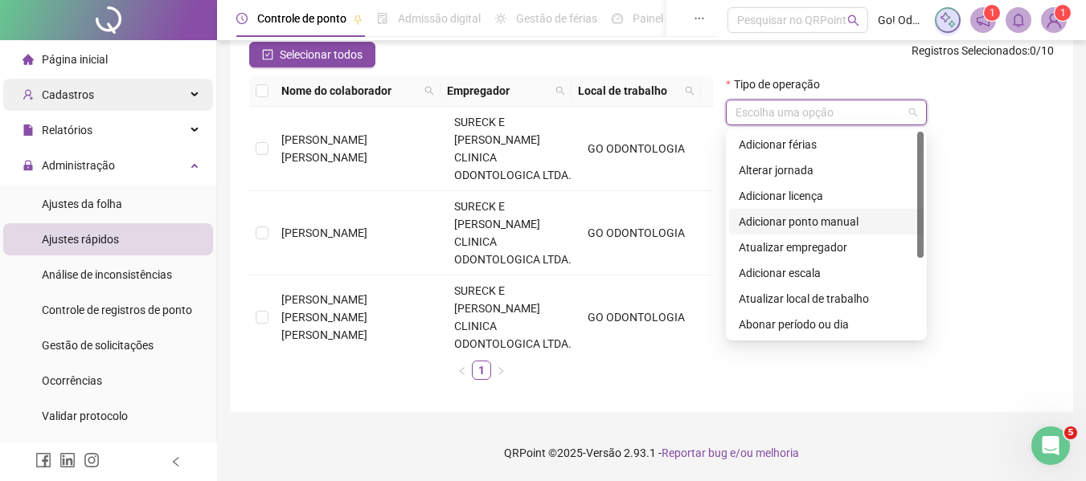
click at [81, 91] on span "Cadastros" at bounding box center [68, 94] width 52 height 13
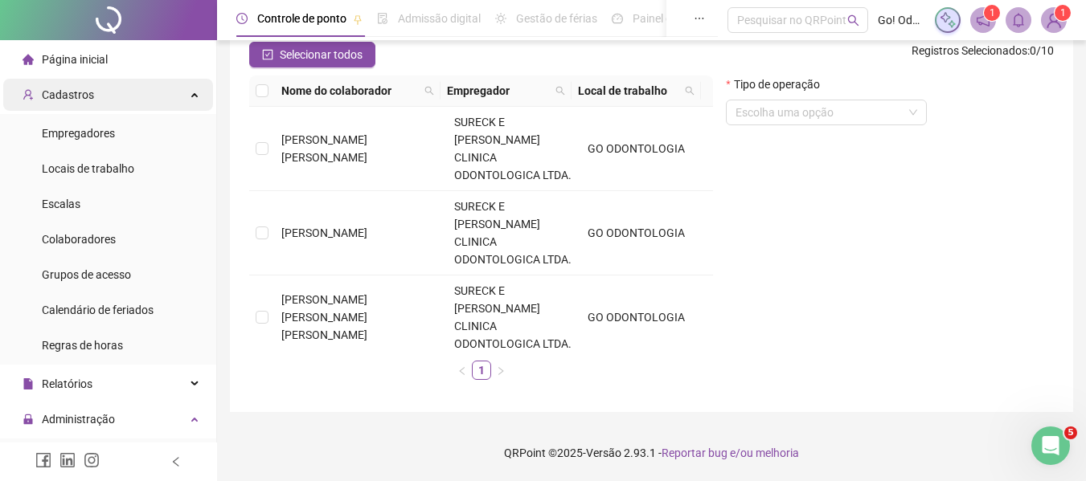
click at [81, 91] on span "Cadastros" at bounding box center [68, 94] width 52 height 13
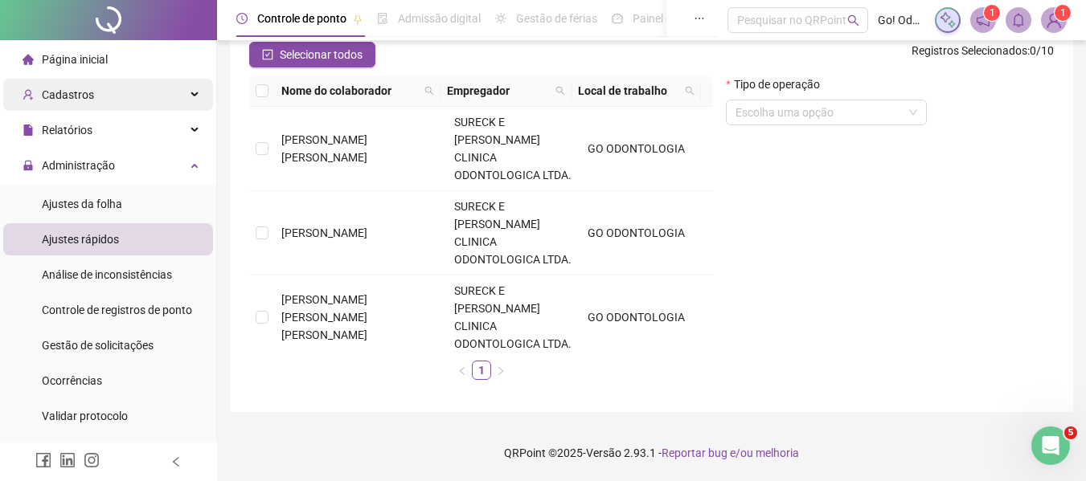
click at [81, 101] on span "Cadastros" at bounding box center [68, 94] width 52 height 13
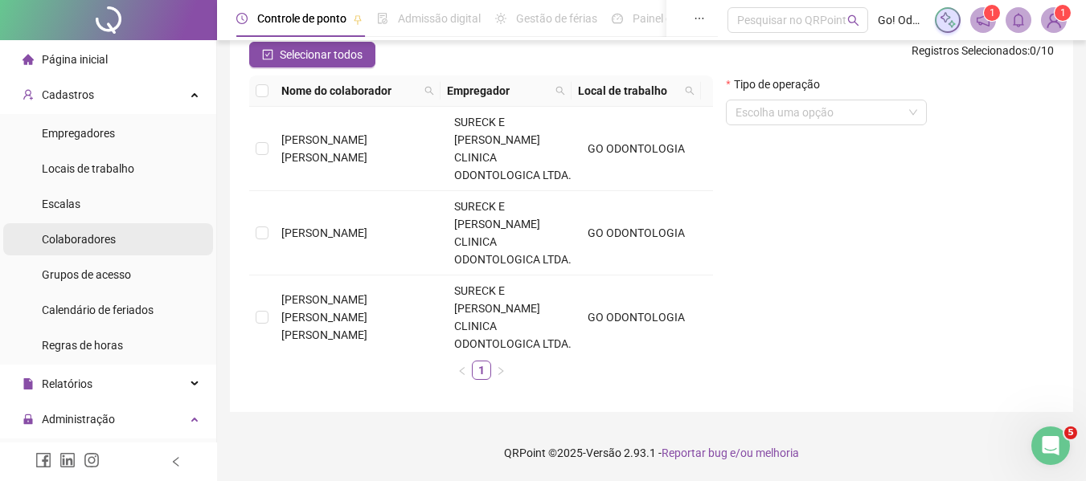
click at [103, 239] on span "Colaboradores" at bounding box center [79, 239] width 74 height 13
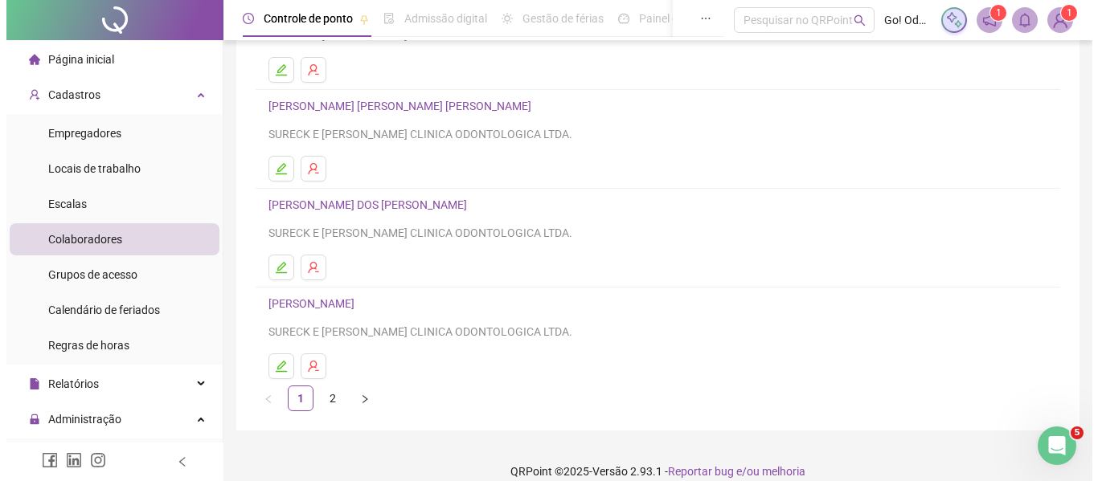
scroll to position [296, 0]
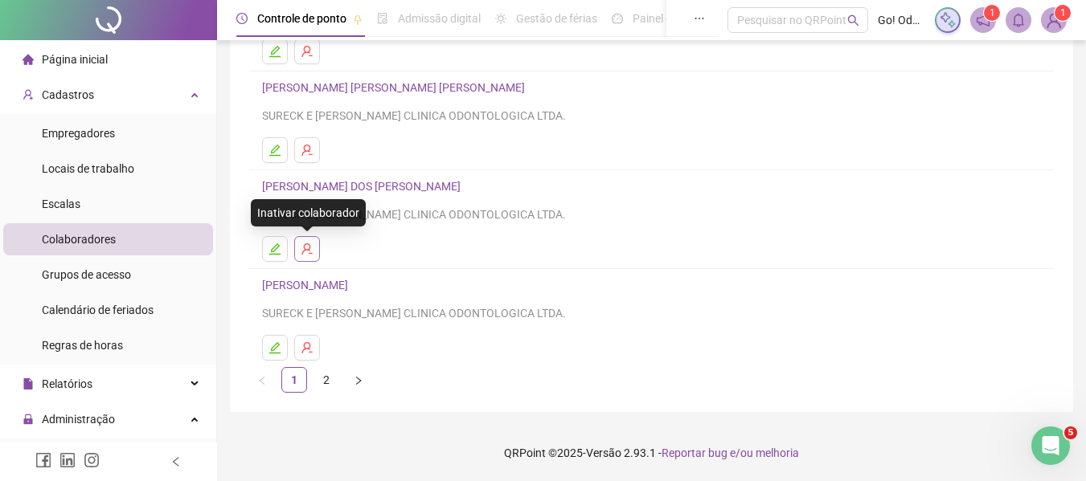
click at [304, 250] on icon "user-delete" at bounding box center [307, 249] width 13 height 13
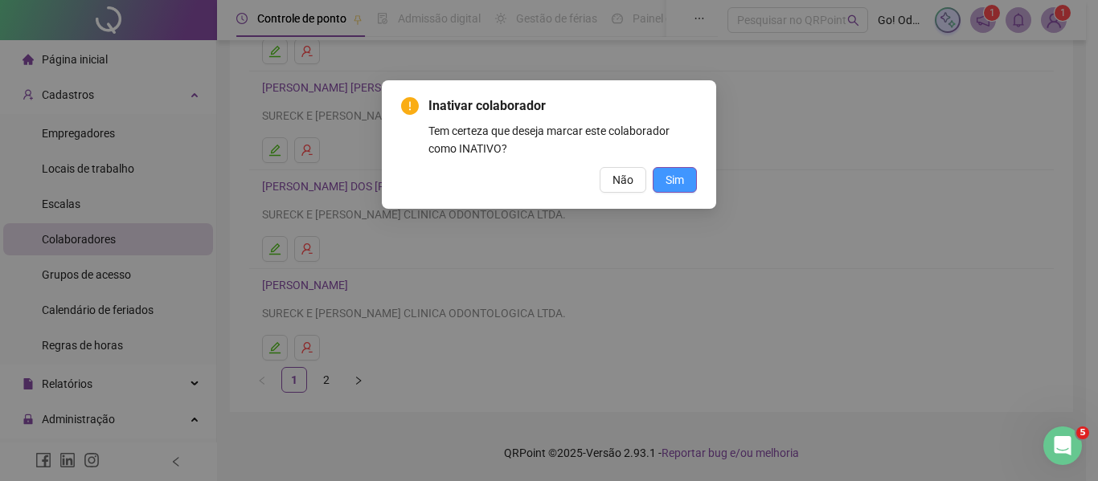
click at [684, 180] on button "Sim" at bounding box center [674, 180] width 44 height 26
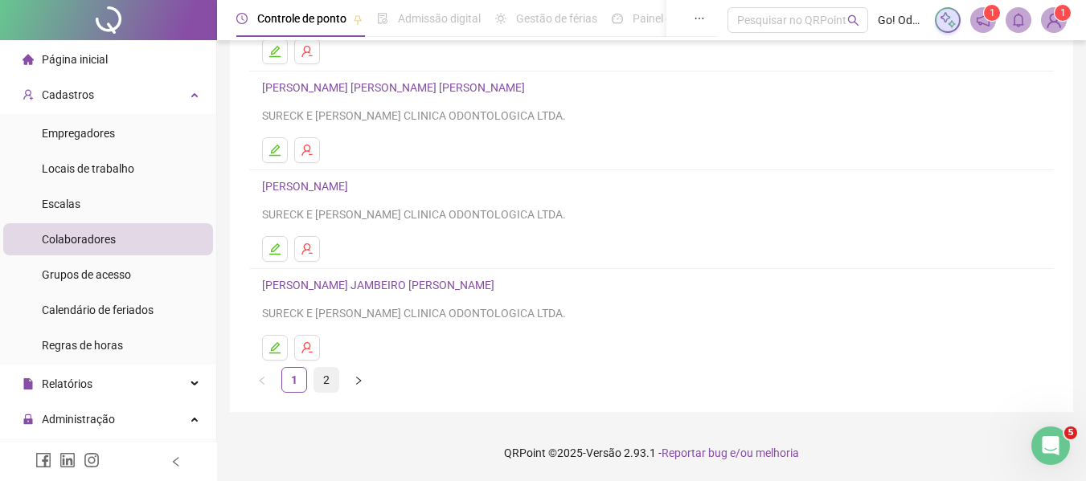
click at [331, 380] on link "2" at bounding box center [326, 380] width 24 height 24
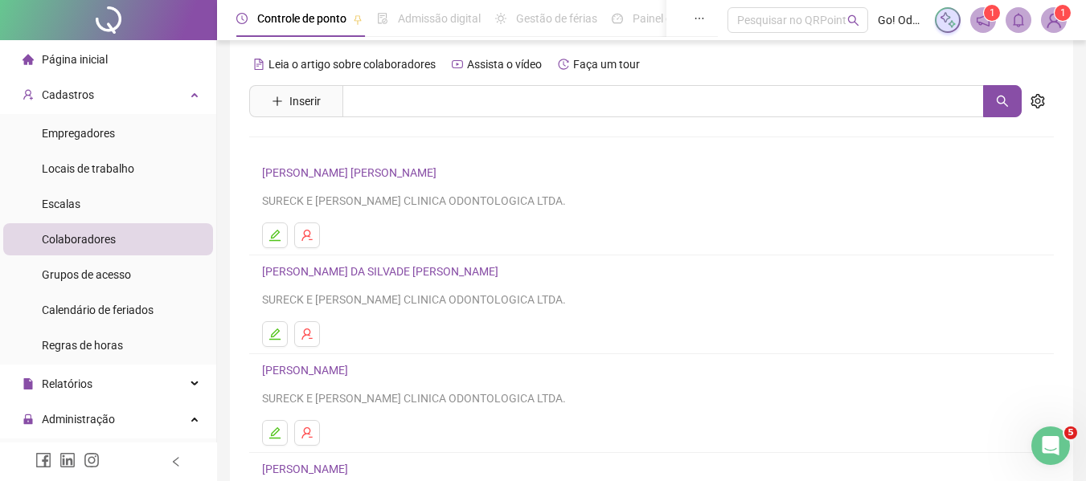
scroll to position [0, 0]
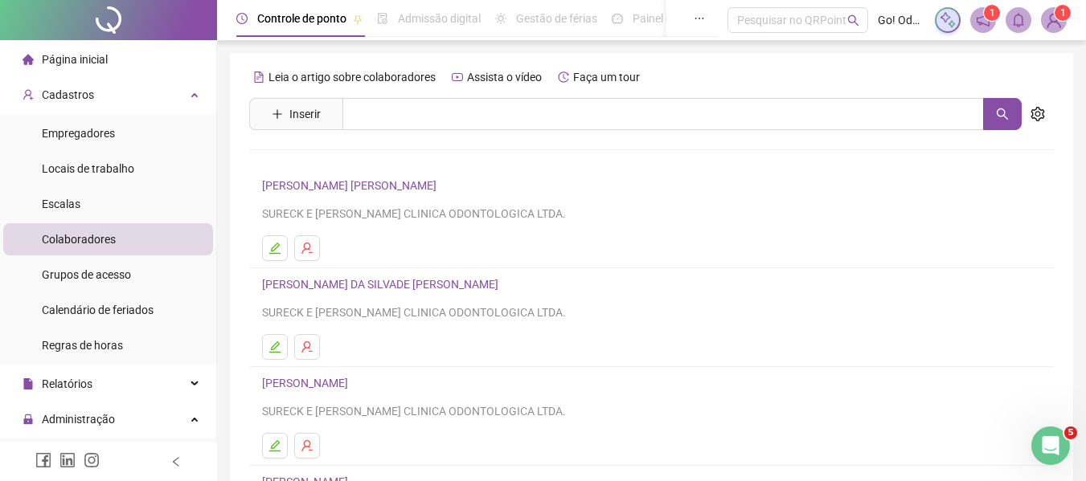
click at [97, 53] on span "Página inicial" at bounding box center [75, 59] width 66 height 13
